Goal: Information Seeking & Learning: Learn about a topic

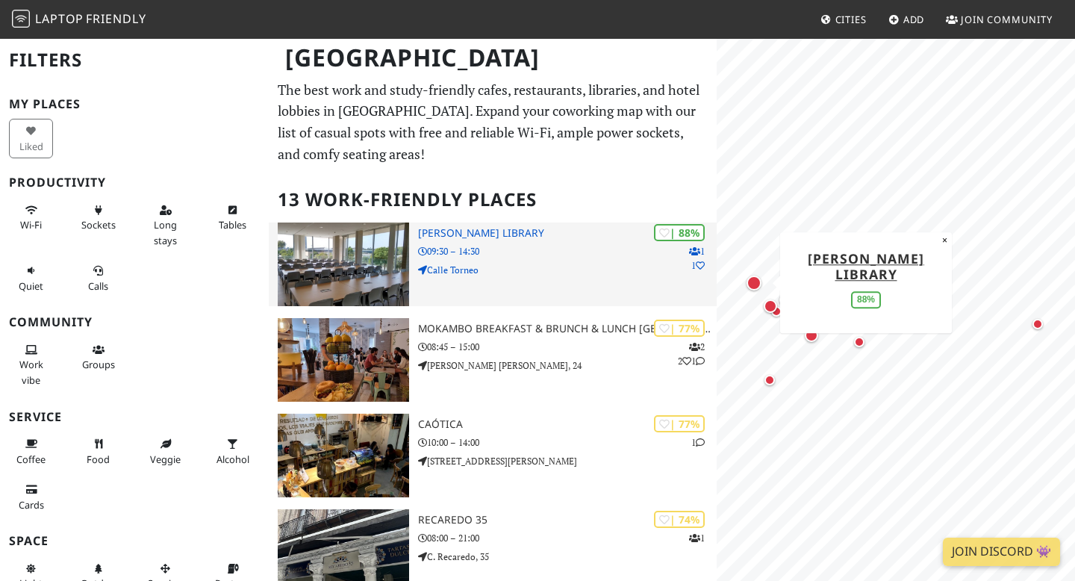
click at [466, 234] on h3 "Felipe González Márquez Library" at bounding box center [567, 233] width 299 height 13
click at [376, 249] on img at bounding box center [343, 264] width 131 height 84
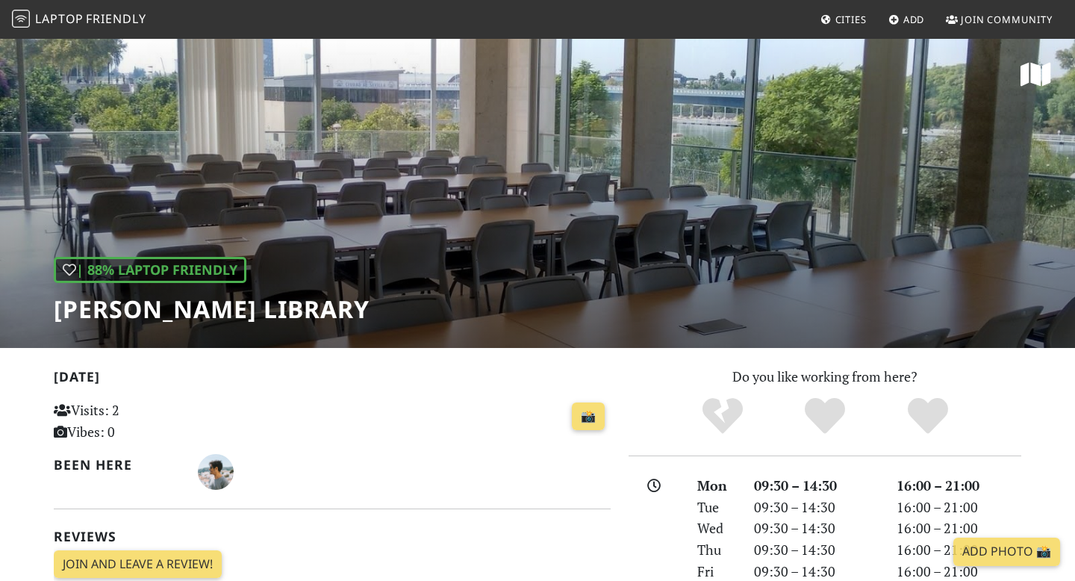
drag, startPoint x: 53, startPoint y: 309, endPoint x: 624, endPoint y: 334, distance: 571.6
click at [624, 334] on div "| 88% Laptop Friendly Felipe González Márquez Library" at bounding box center [537, 192] width 1075 height 311
copy h1 "[PERSON_NAME] Library"
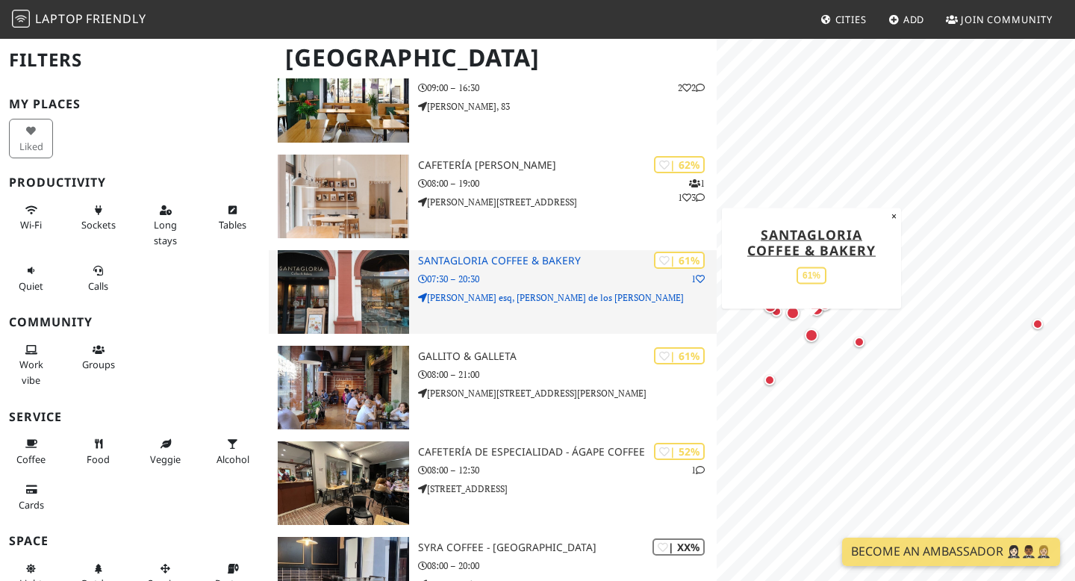
scroll to position [548, 0]
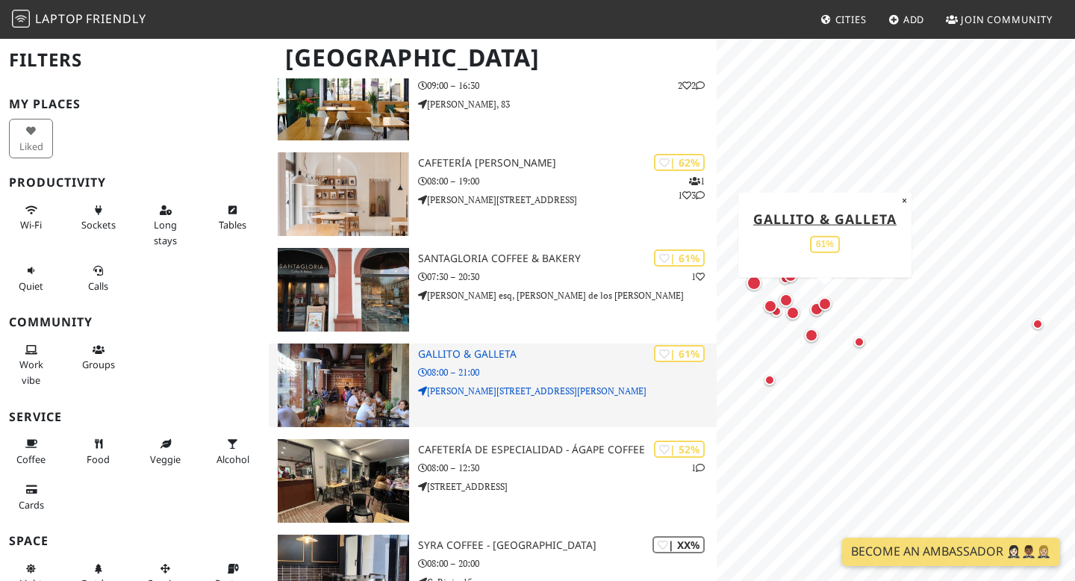
click at [400, 369] on img at bounding box center [343, 385] width 131 height 84
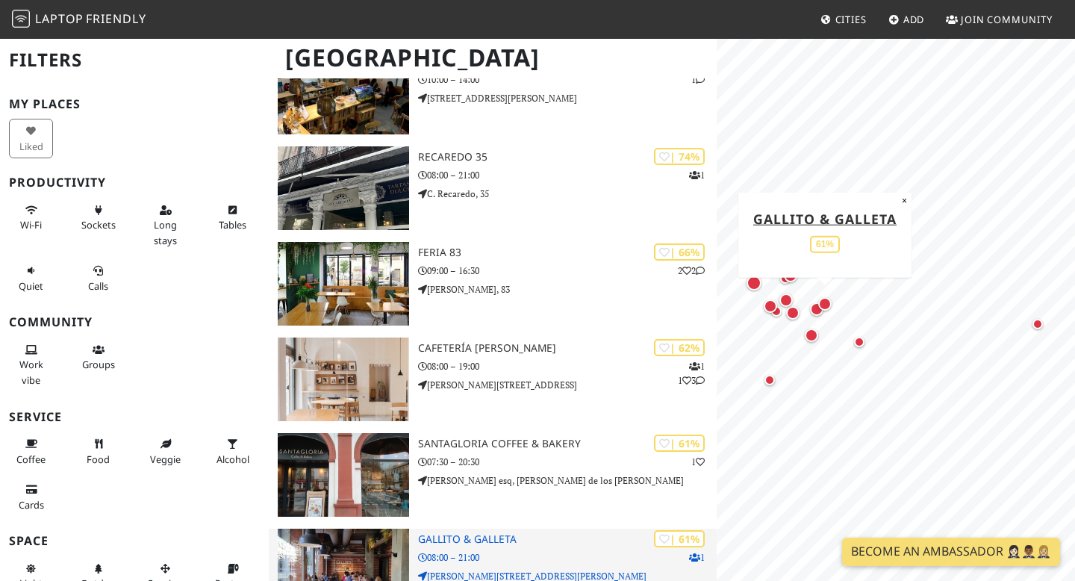
scroll to position [353, 0]
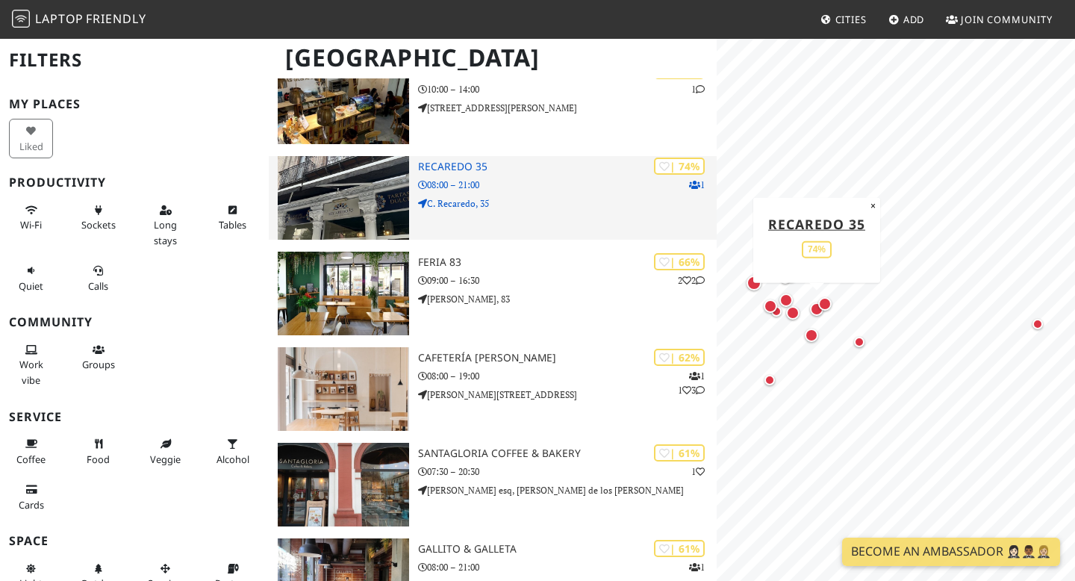
click at [455, 176] on div "| 74% 1 Recaredo 35 08:00 – 21:00 C. Recaredo, 35" at bounding box center [567, 198] width 299 height 84
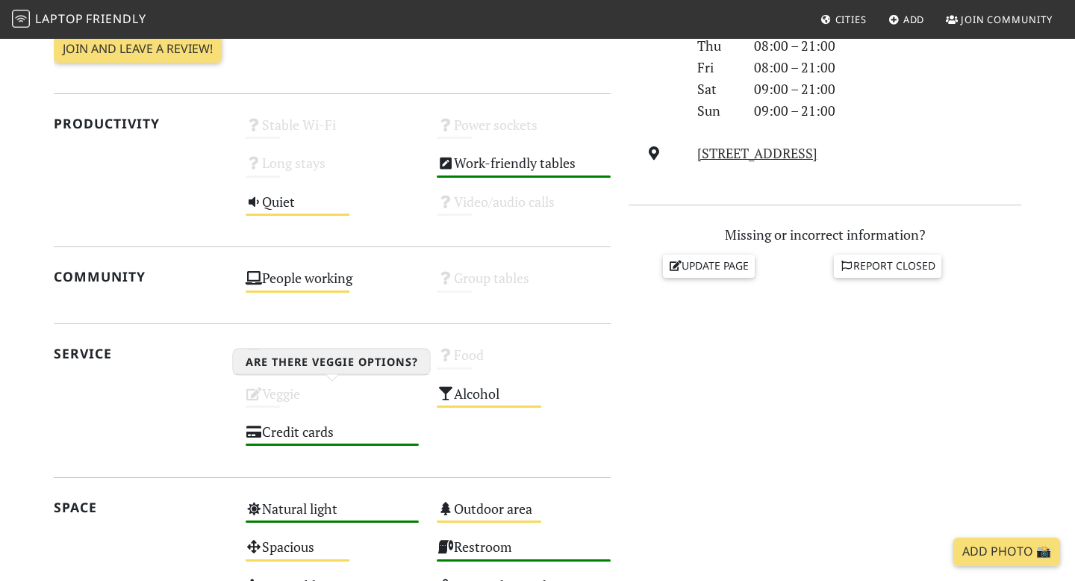
scroll to position [505, 0]
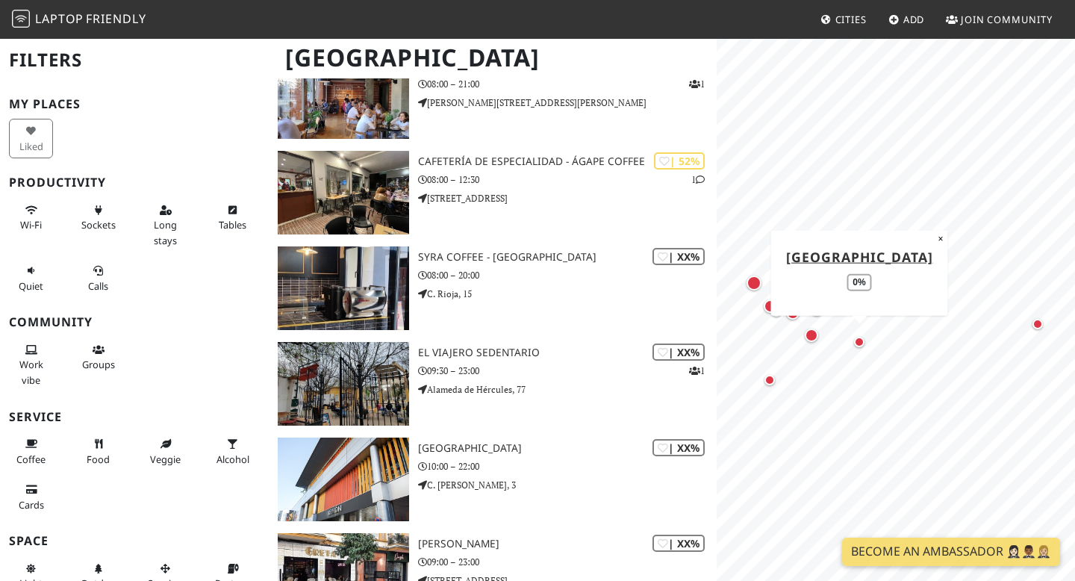
scroll to position [792, 0]
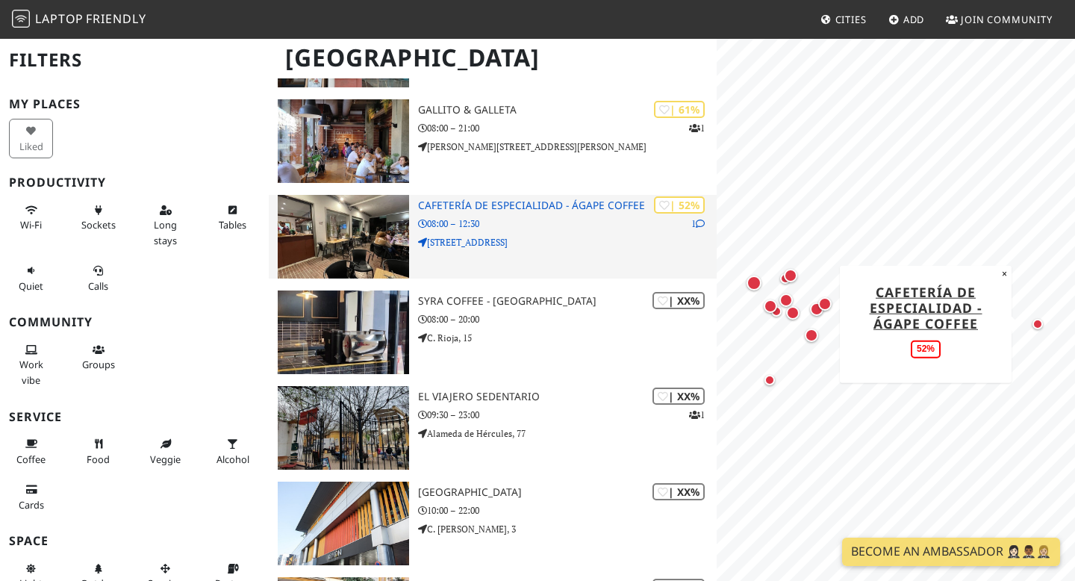
click at [468, 204] on h3 "Cafetería de Especialidad - Ágape Coffee" at bounding box center [567, 205] width 299 height 13
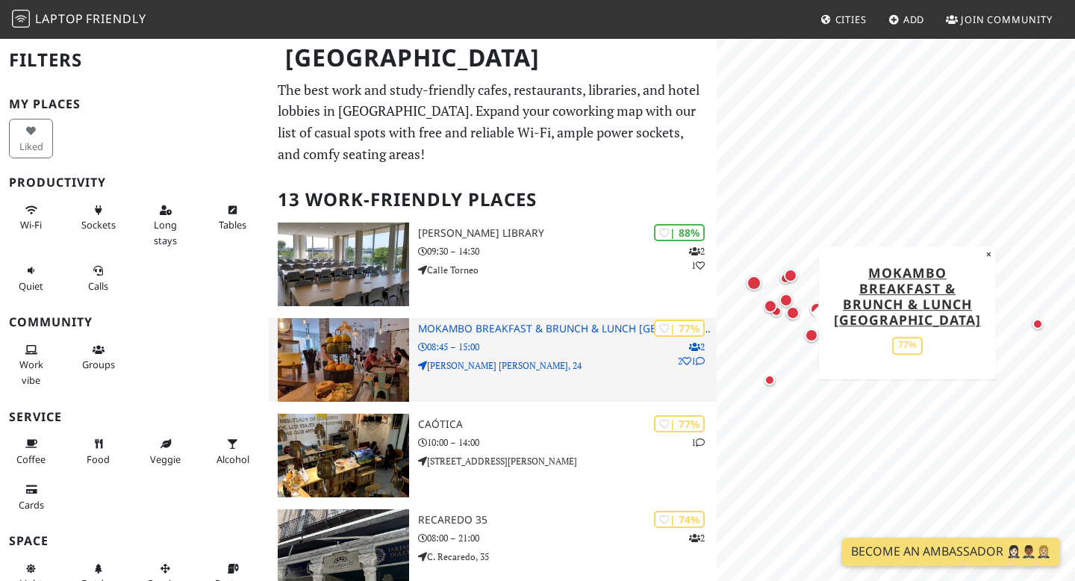
click at [429, 328] on h3 "Mokambo Breakfast & Brunch & Lunch [GEOGRAPHIC_DATA]" at bounding box center [567, 328] width 299 height 13
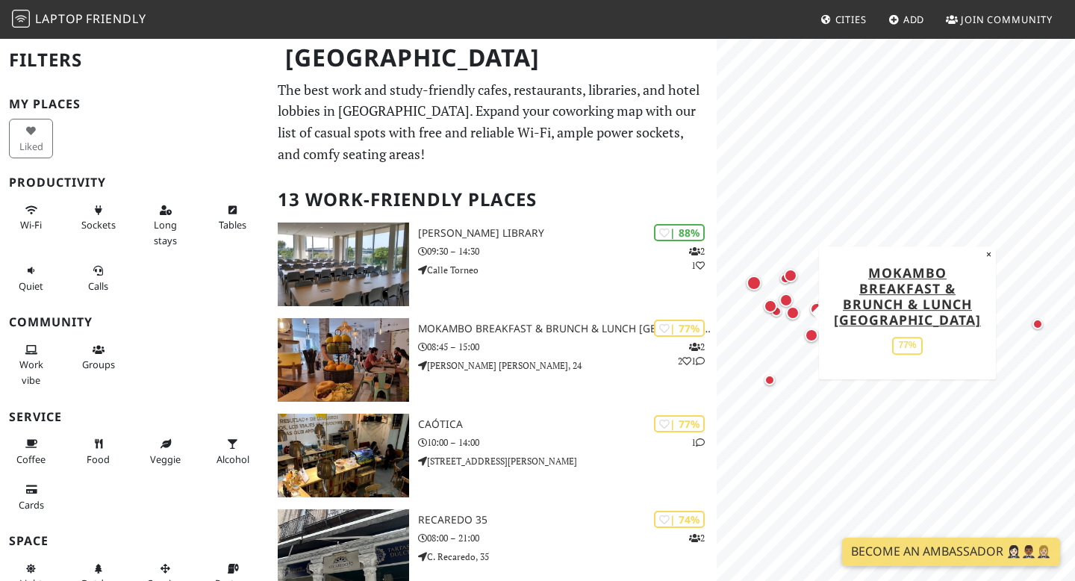
click at [531, 131] on p "The best work and study-friendly cafes, restaurants, libraries, and hotel lobbi…" at bounding box center [493, 122] width 430 height 86
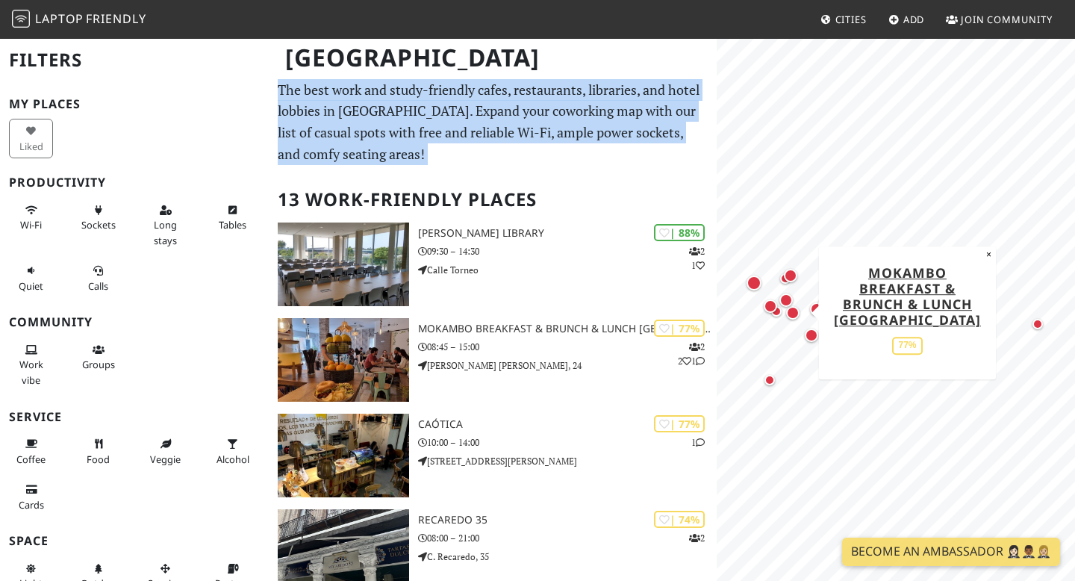
click at [531, 131] on p "The best work and study-friendly cafes, restaurants, libraries, and hotel lobbi…" at bounding box center [493, 122] width 430 height 86
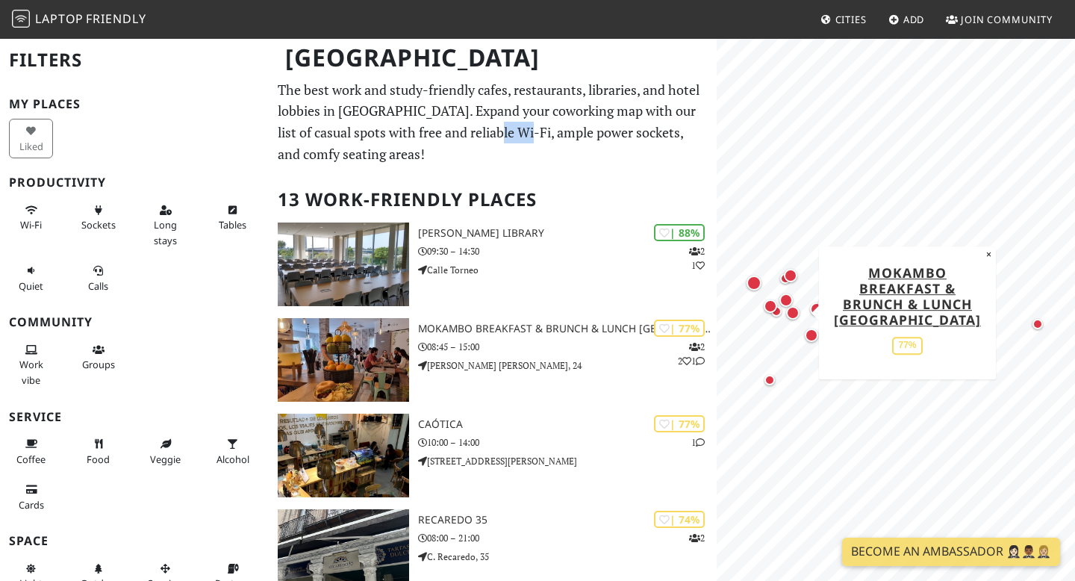
drag, startPoint x: 484, startPoint y: 131, endPoint x: 518, endPoint y: 134, distance: 34.4
click at [518, 134] on p "The best work and study-friendly cafes, restaurants, libraries, and hotel lobbi…" at bounding box center [493, 122] width 430 height 86
click at [523, 134] on p "The best work and study-friendly cafes, restaurants, libraries, and hotel lobbi…" at bounding box center [493, 122] width 430 height 86
click at [985, 262] on button "×" at bounding box center [989, 254] width 14 height 16
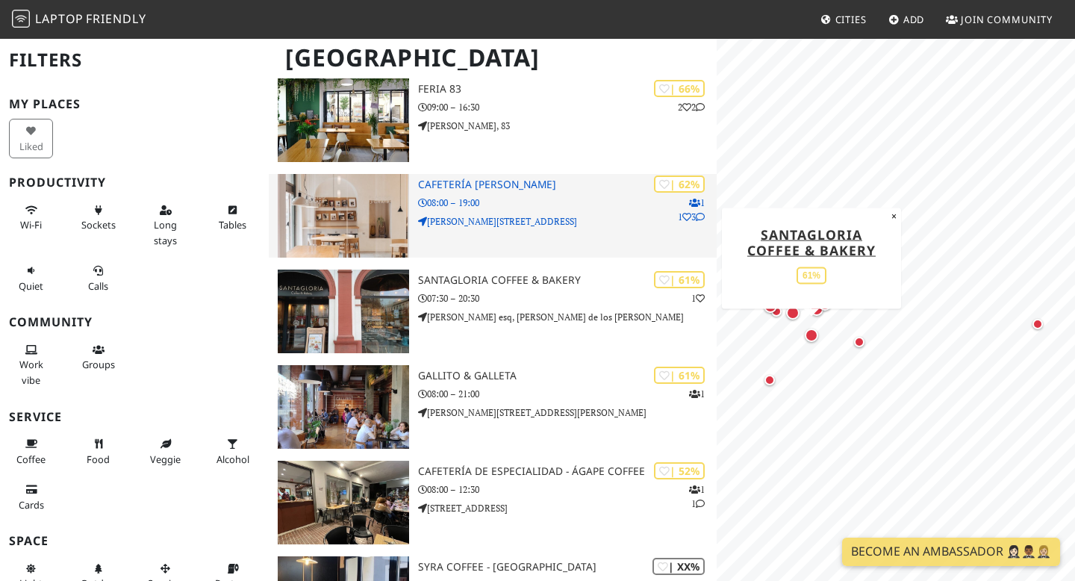
scroll to position [525, 0]
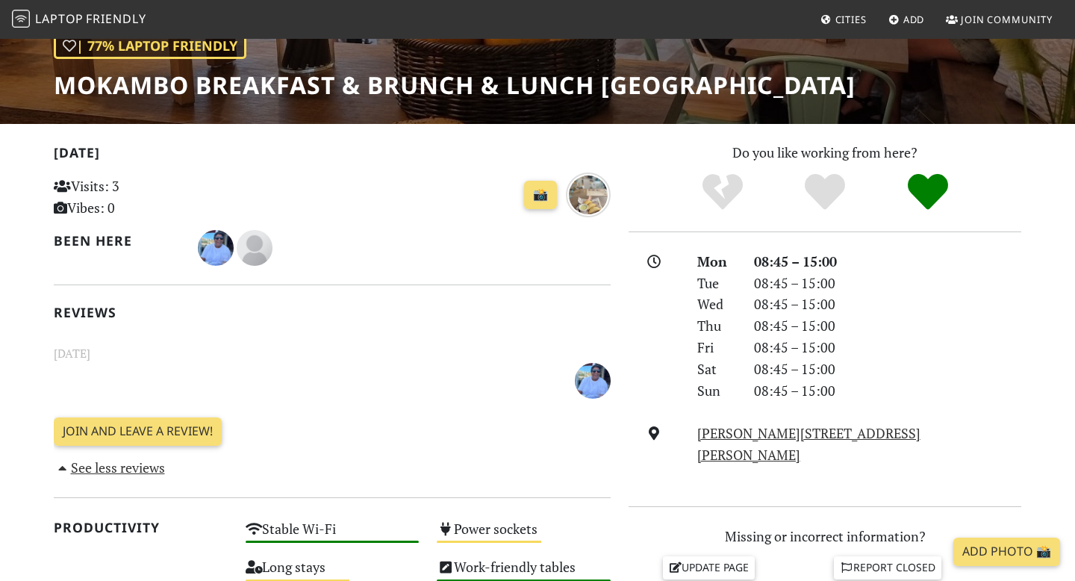
scroll to position [225, 0]
